Goal: Check status: Check status

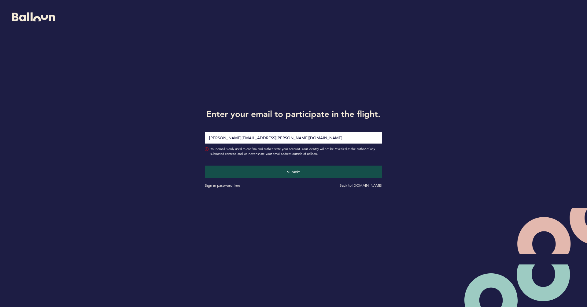
type input "[PERSON_NAME][EMAIL_ADDRESS][PERSON_NAME][DOMAIN_NAME]"
click at [293, 172] on button "Submit" at bounding box center [293, 171] width 177 height 12
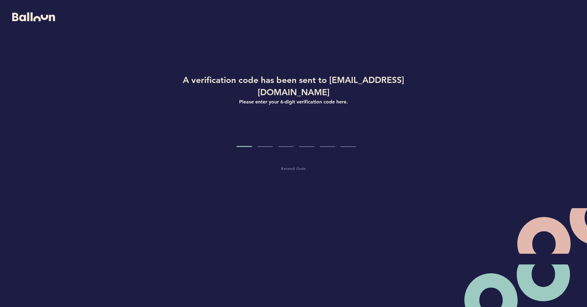
type input "8"
type input "4"
type input "7"
type input "3"
type input "9"
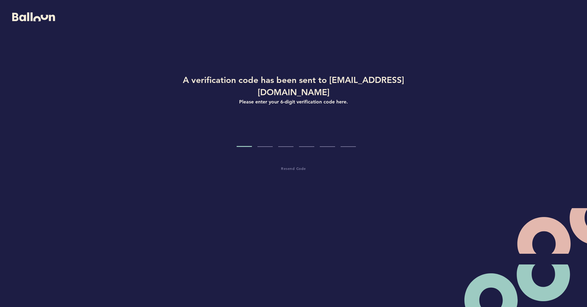
type input "6"
